Goal: Task Accomplishment & Management: Complete application form

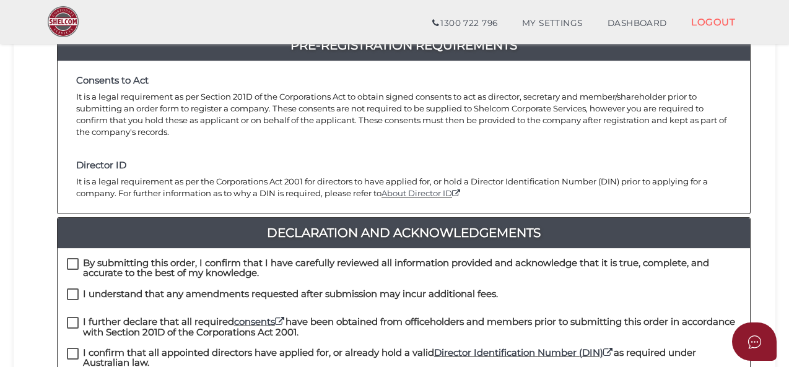
scroll to position [186, 0]
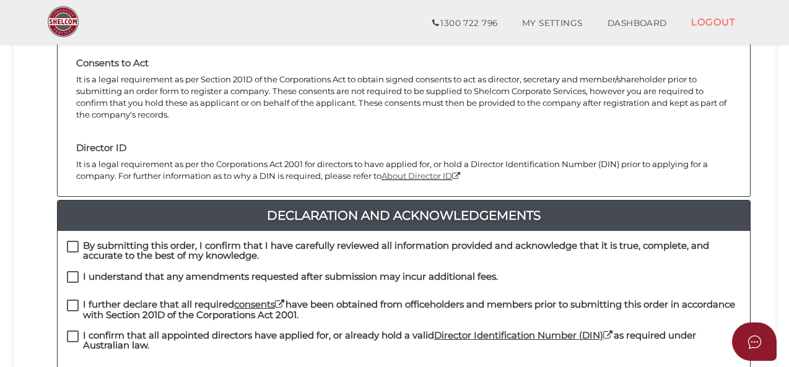
click at [69, 241] on label "By submitting this order, I confirm that I have carefully reviewed all informat…" at bounding box center [404, 248] width 674 height 15
checkbox input "true"
click at [73, 272] on label "I understand that any amendments requested after submission may incur additiona…" at bounding box center [282, 279] width 431 height 15
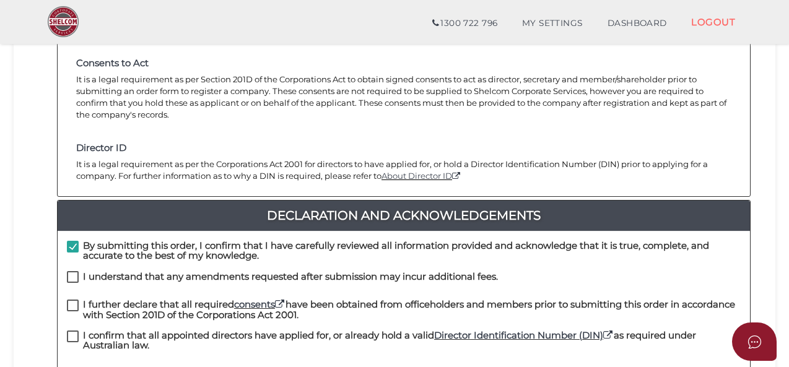
checkbox input "true"
click at [72, 300] on label "I further declare that all required consents have been obtained from officehold…" at bounding box center [404, 307] width 674 height 15
checkbox input "true"
click at [73, 331] on label "I confirm that all appointed directors have applied for, or already hold a vali…" at bounding box center [404, 338] width 674 height 15
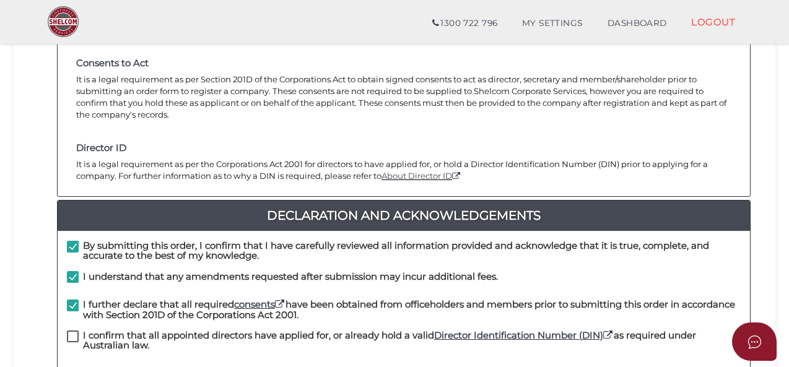
checkbox input "true"
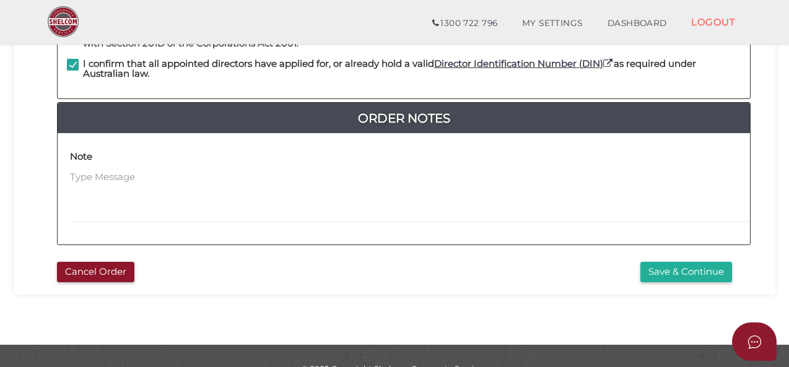
scroll to position [469, 0]
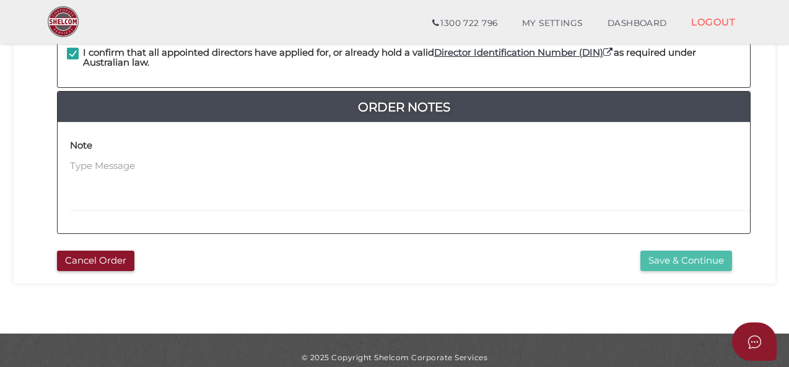
click at [676, 251] on button "Save & Continue" at bounding box center [686, 261] width 92 height 20
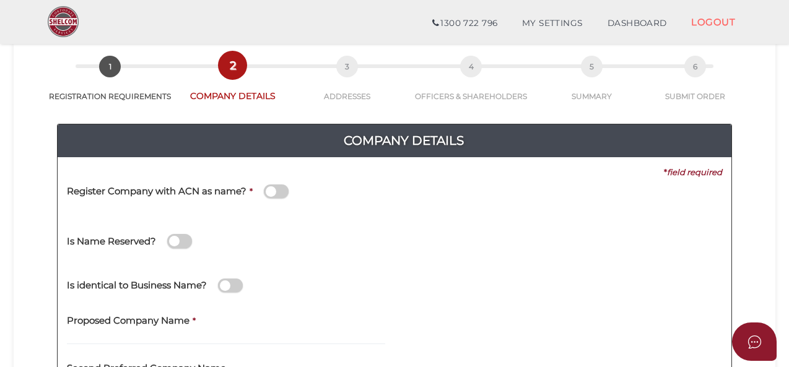
scroll to position [124, 0]
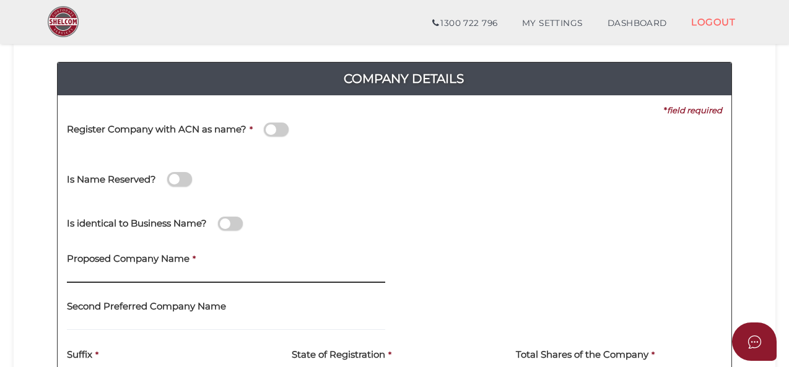
click at [365, 273] on input "text" at bounding box center [226, 276] width 318 height 14
type input "MAD MEN PROPERTIES"
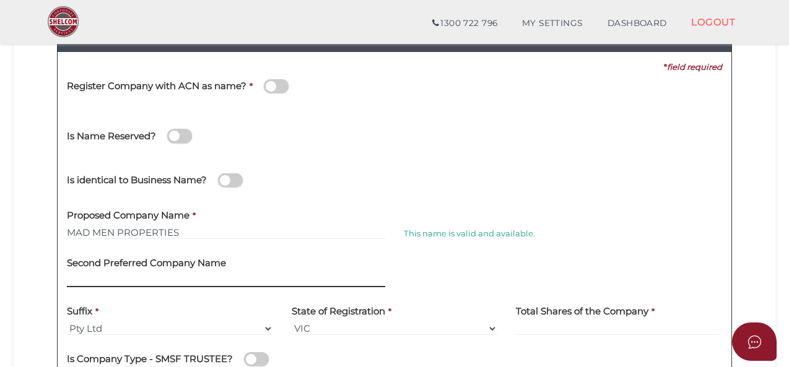
scroll to position [186, 0]
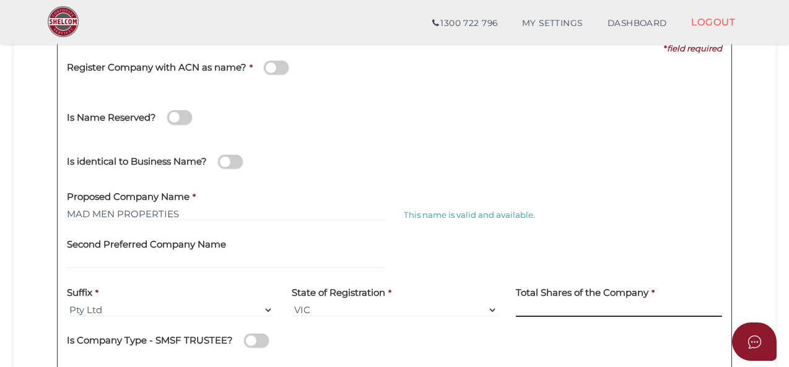
click at [649, 306] on input at bounding box center [619, 311] width 206 height 14
type input "2"
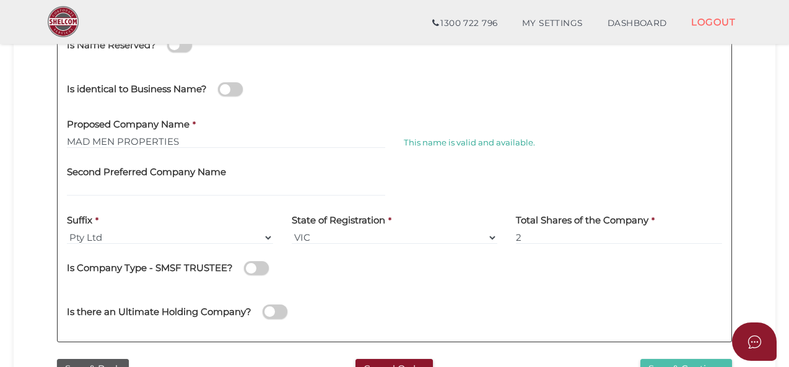
scroll to position [318, 0]
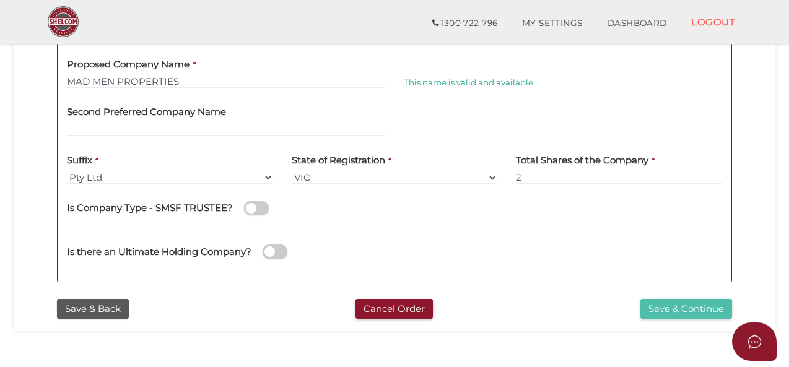
click at [688, 308] on button "Save & Continue" at bounding box center [686, 309] width 92 height 20
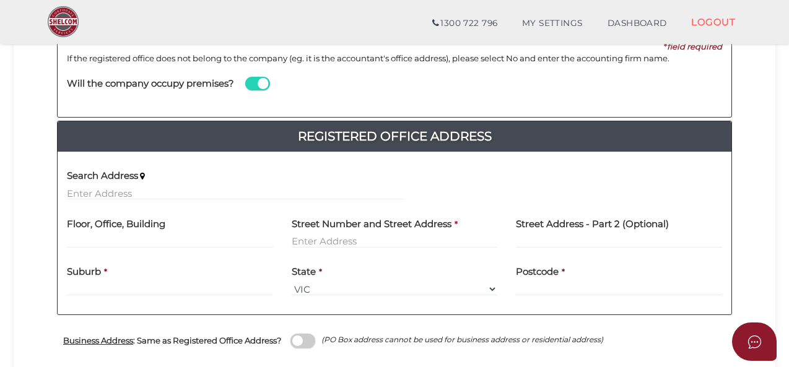
scroll to position [124, 0]
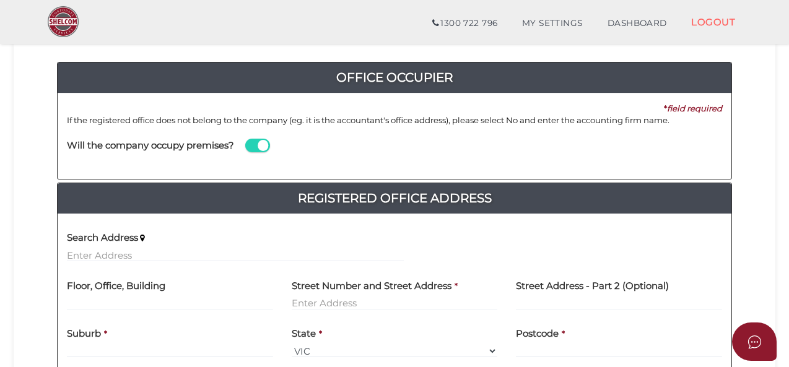
click at [258, 143] on span at bounding box center [257, 146] width 25 height 14
click at [0, 0] on input "checkbox" at bounding box center [0, 0] width 0 height 0
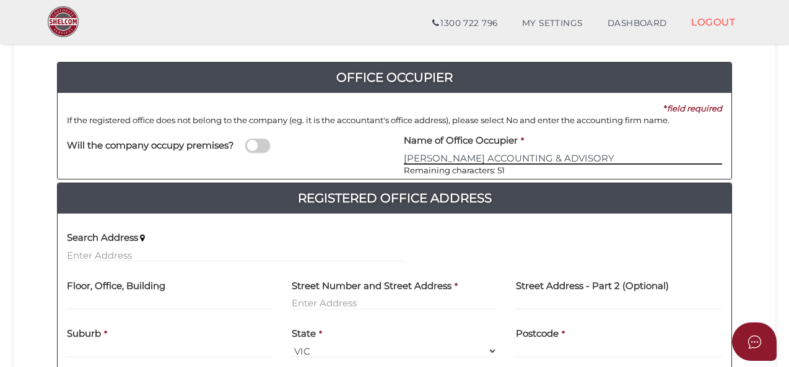
type input "[PERSON_NAME] ACCOUNTING & ADVISORY"
click at [237, 247] on div "Search Address" at bounding box center [235, 243] width 337 height 39
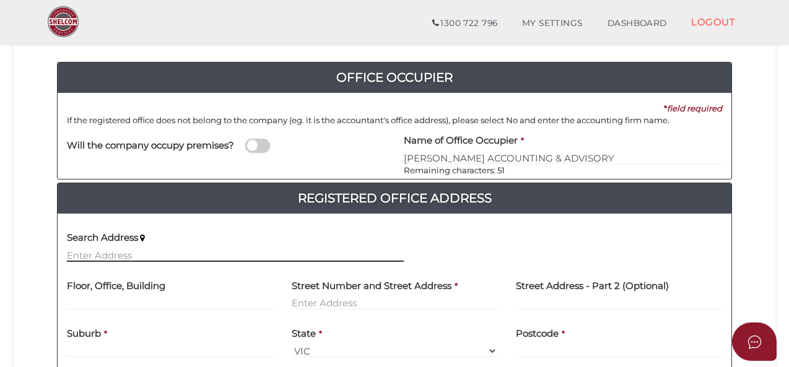
click at [238, 254] on input "text" at bounding box center [235, 255] width 337 height 14
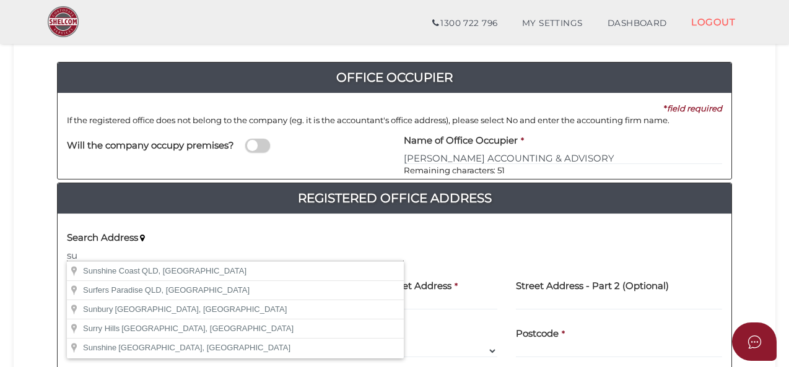
type input "s"
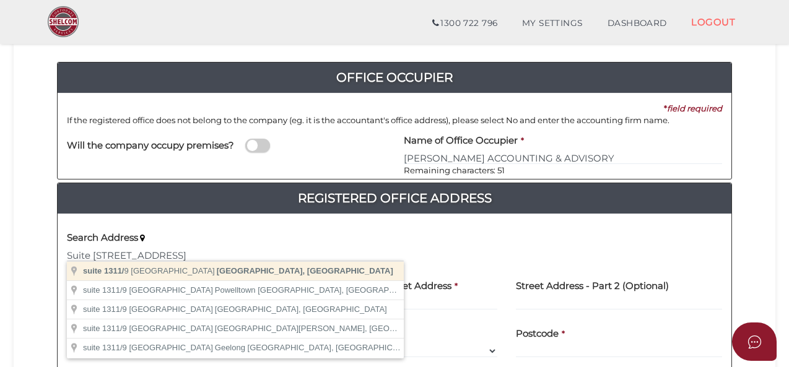
type input "suite [STREET_ADDRESS]"
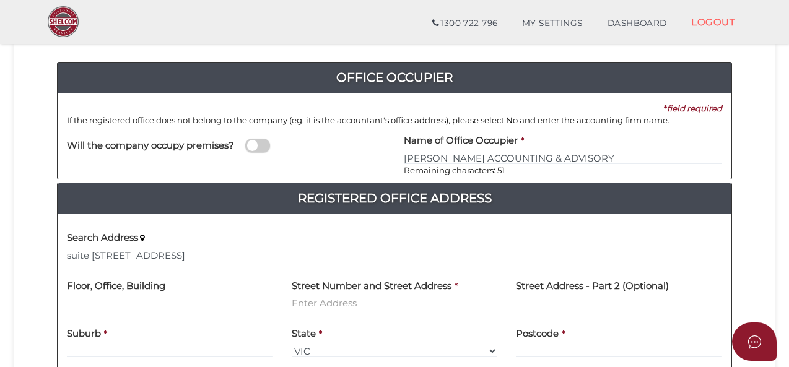
type input "suite 1311"
type input "[STREET_ADDRESS]"
type input "South Yarra"
select select "VIC"
type input "3141"
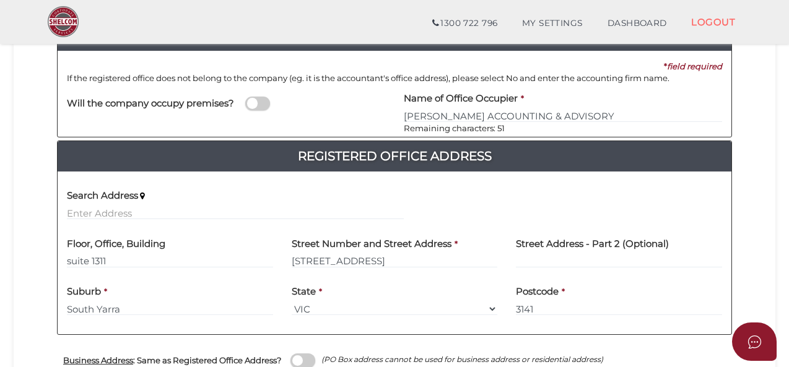
scroll to position [186, 0]
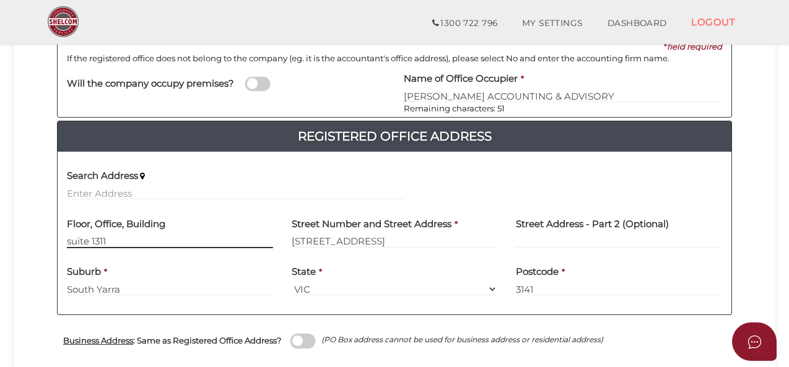
click at [70, 241] on input "suite 1311" at bounding box center [170, 242] width 206 height 14
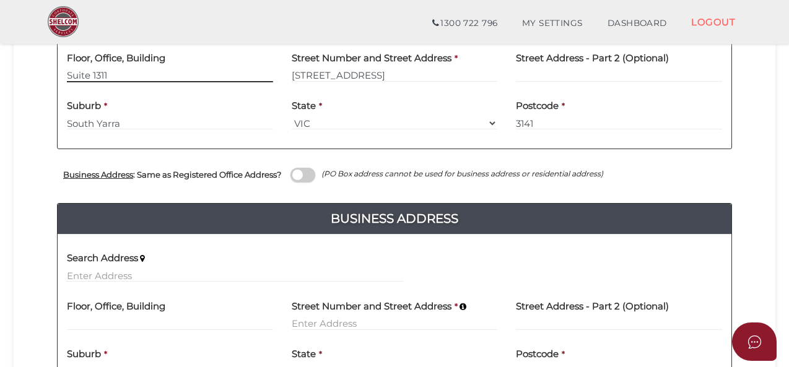
scroll to position [372, 0]
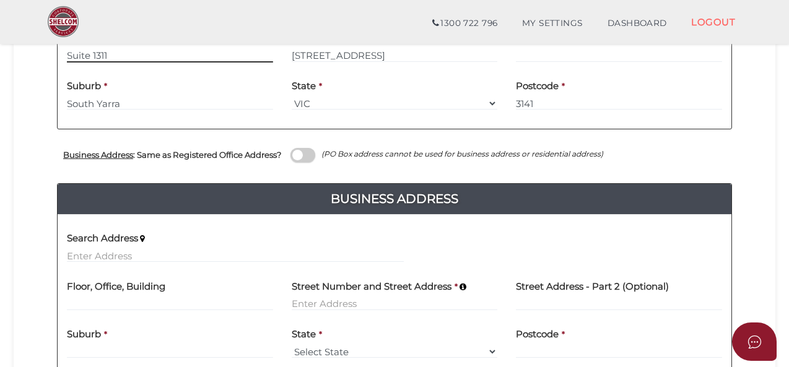
type input "Suite 1311"
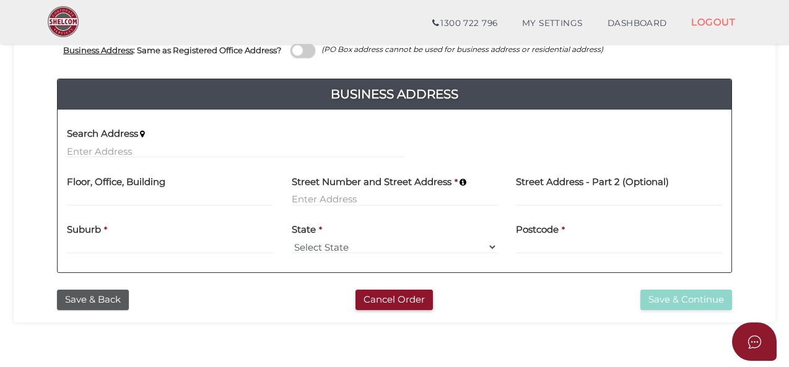
scroll to position [496, 0]
